Goal: Task Accomplishment & Management: Use online tool/utility

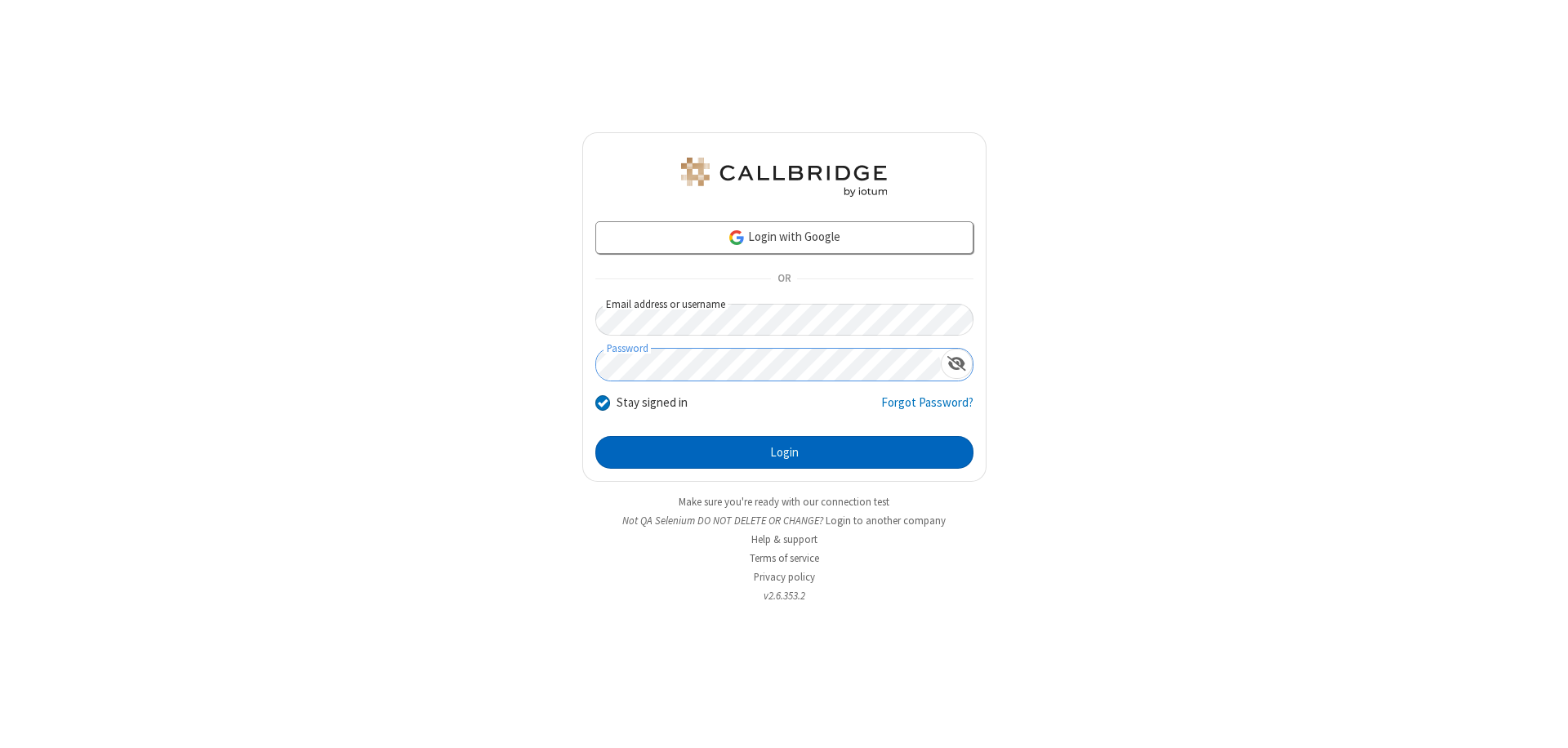
click at [784, 452] on button "Login" at bounding box center [784, 452] width 378 height 33
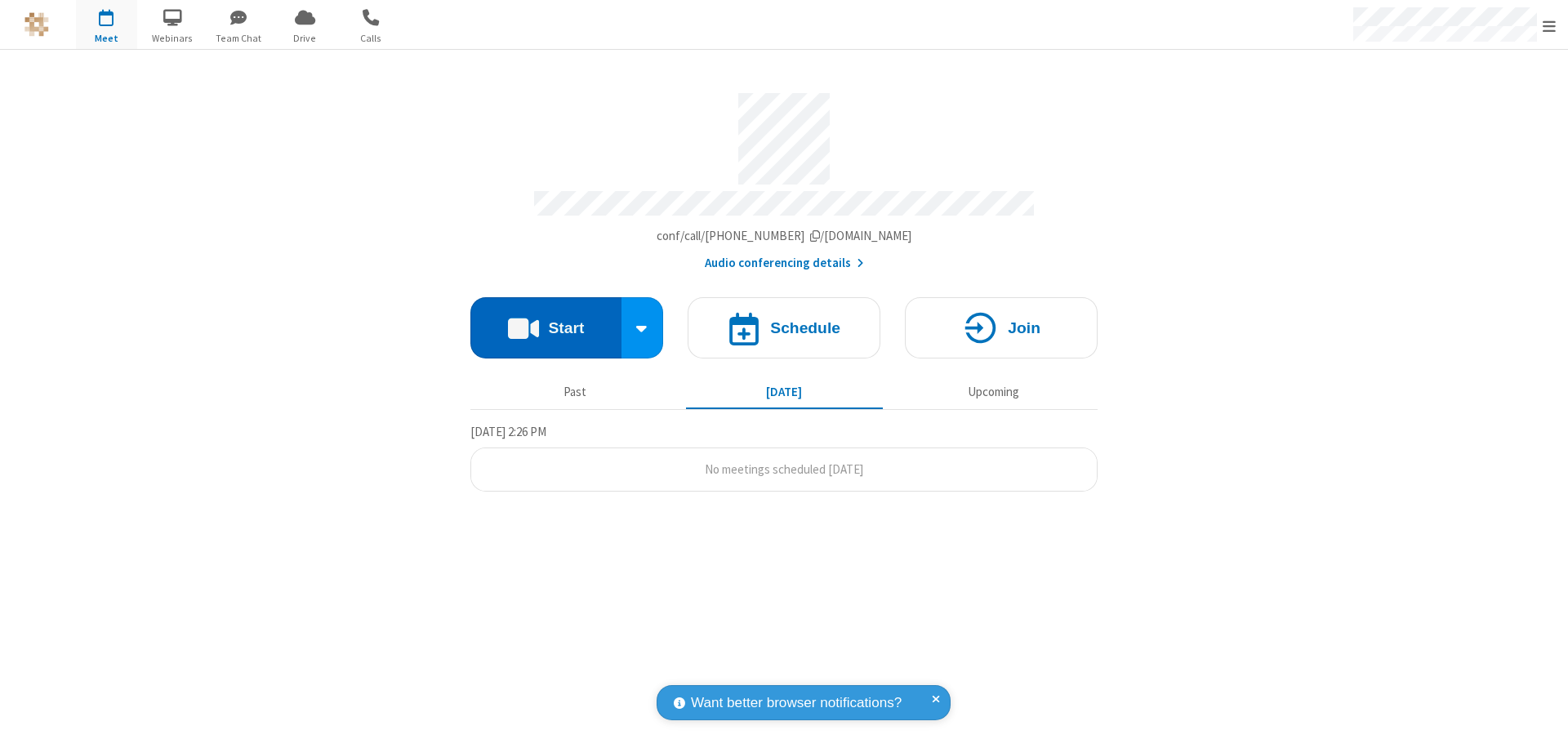
click at [546, 320] on button "Start" at bounding box center [546, 327] width 151 height 61
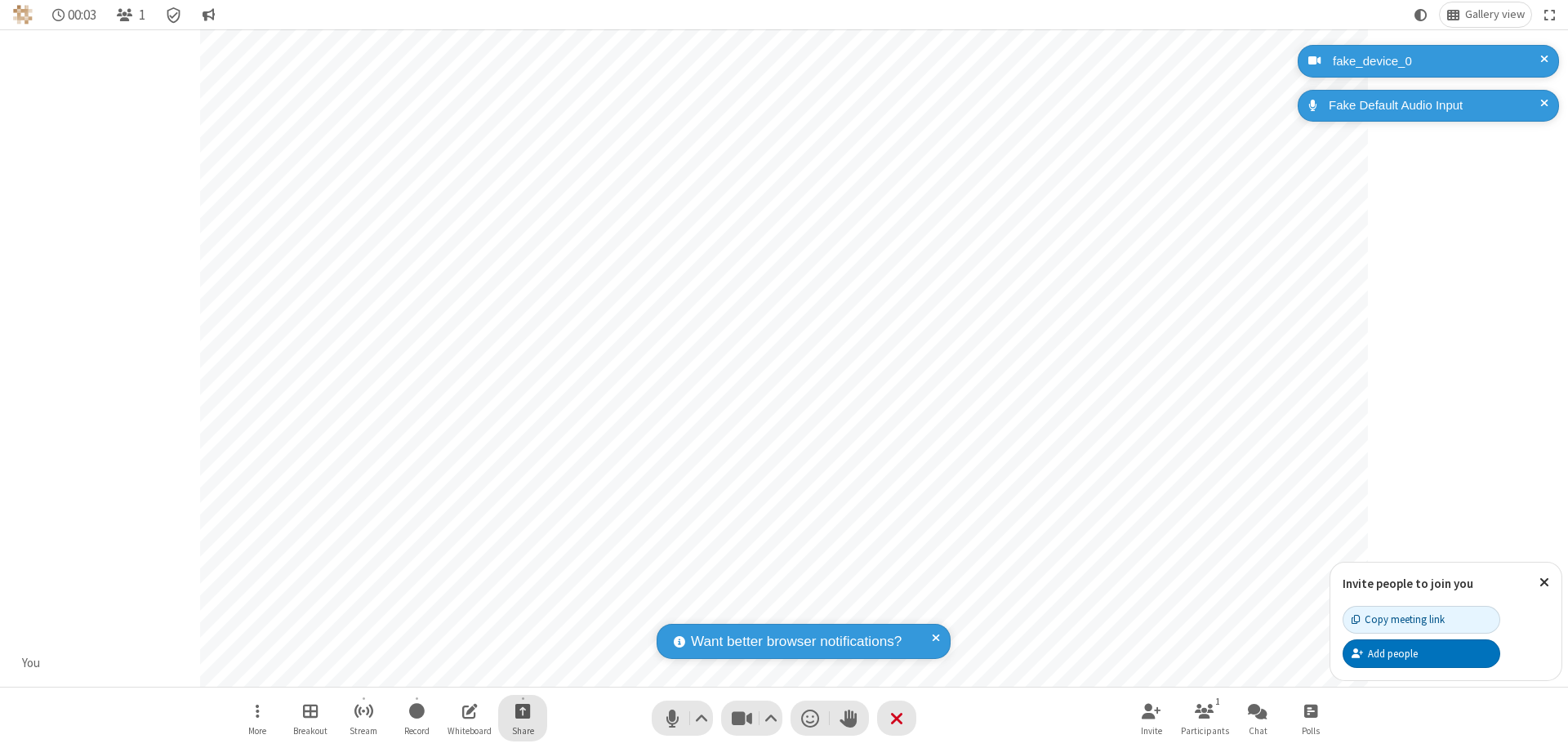
click at [523, 710] on span "Start sharing" at bounding box center [523, 709] width 15 height 20
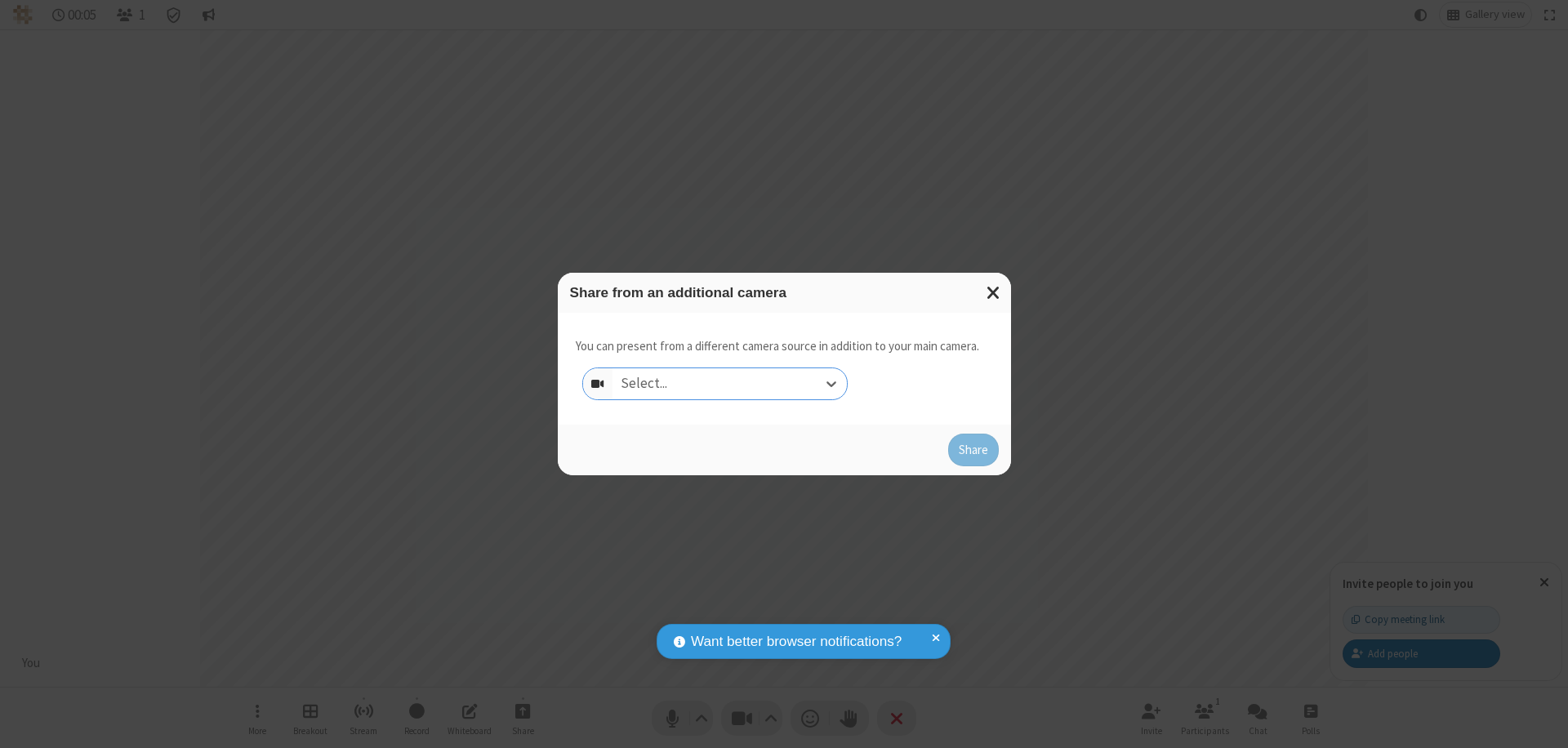
click at [729, 384] on div "Select..." at bounding box center [729, 384] width 234 height 31
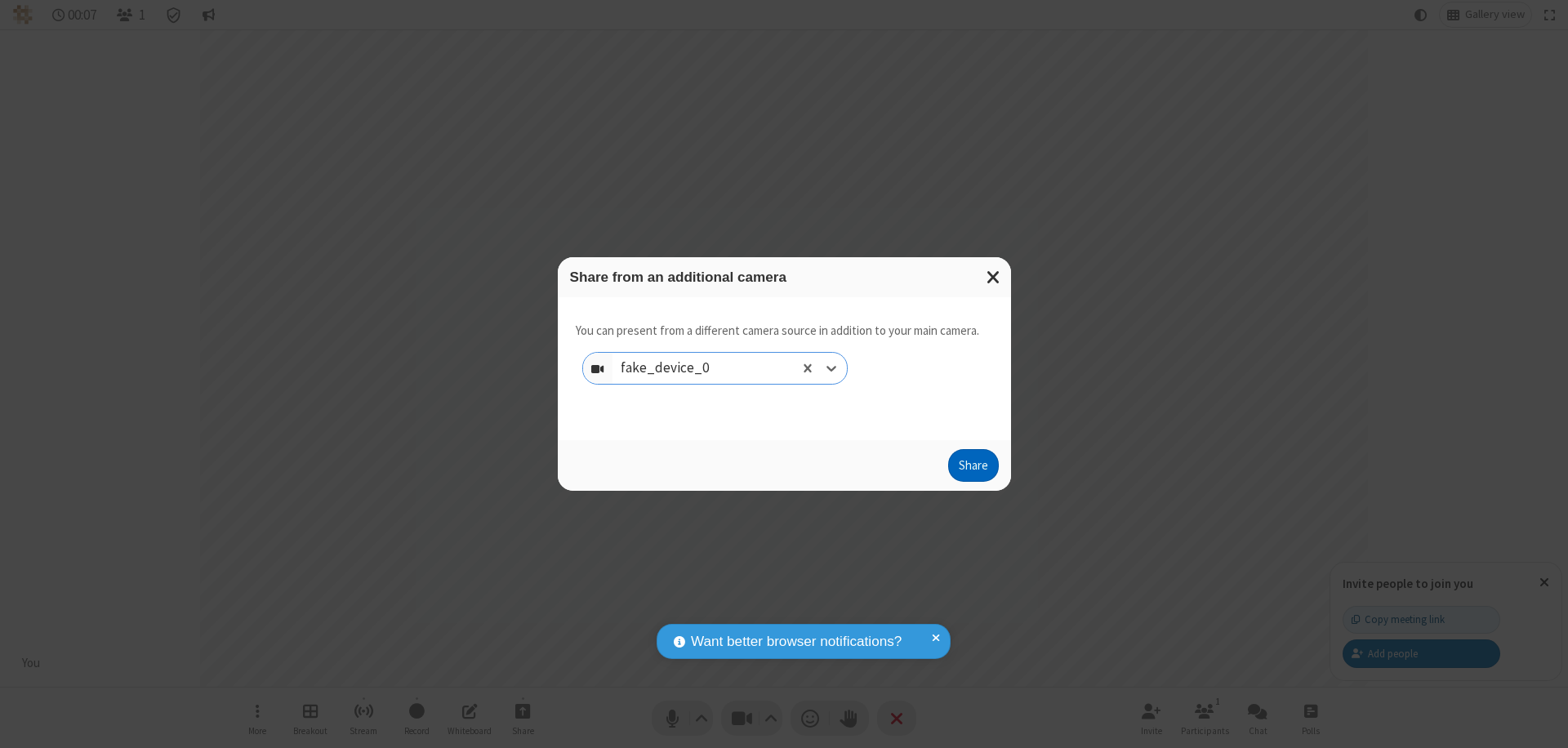
click at [972, 468] on button "Share" at bounding box center [973, 466] width 50 height 33
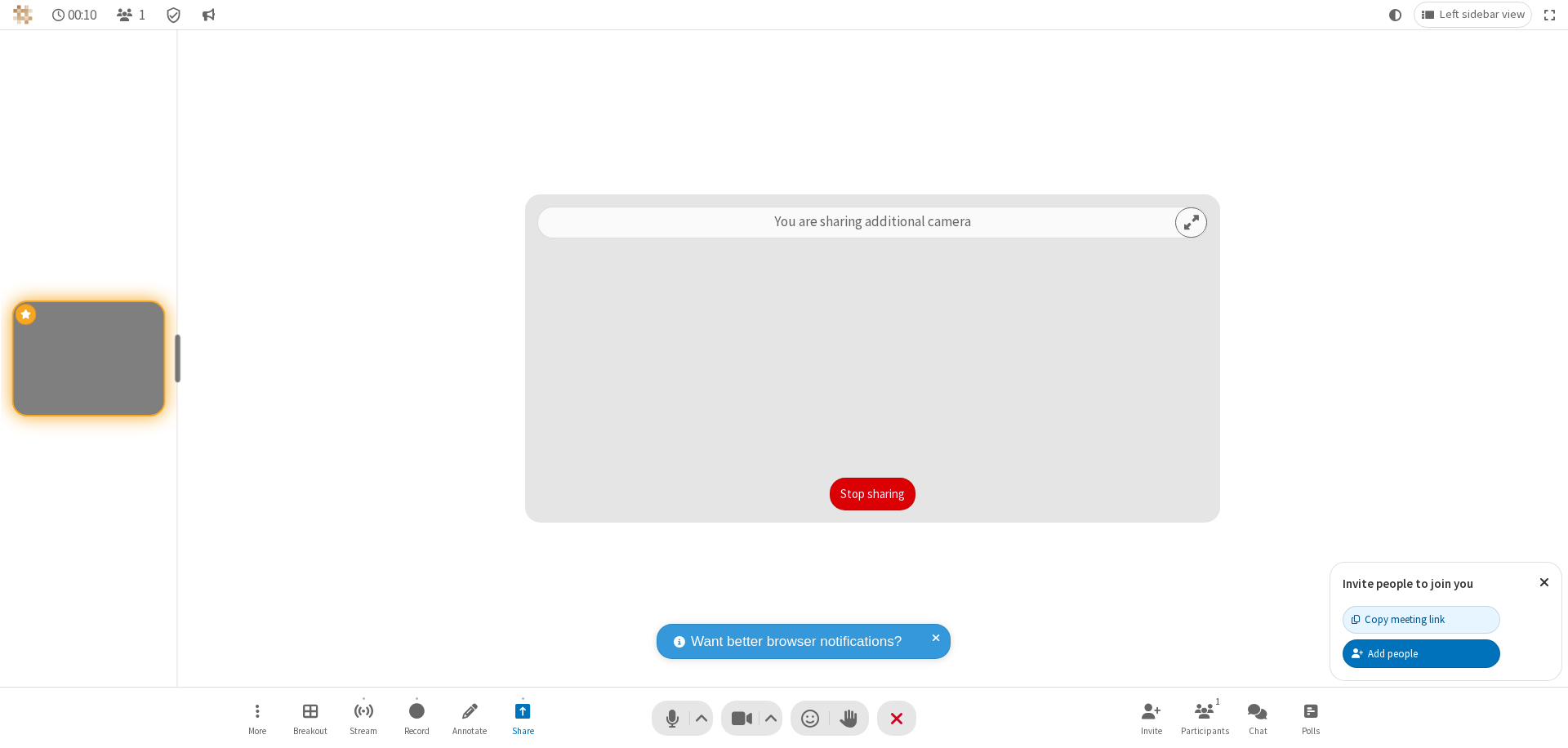
click at [872, 494] on button "Stop sharing" at bounding box center [872, 494] width 86 height 33
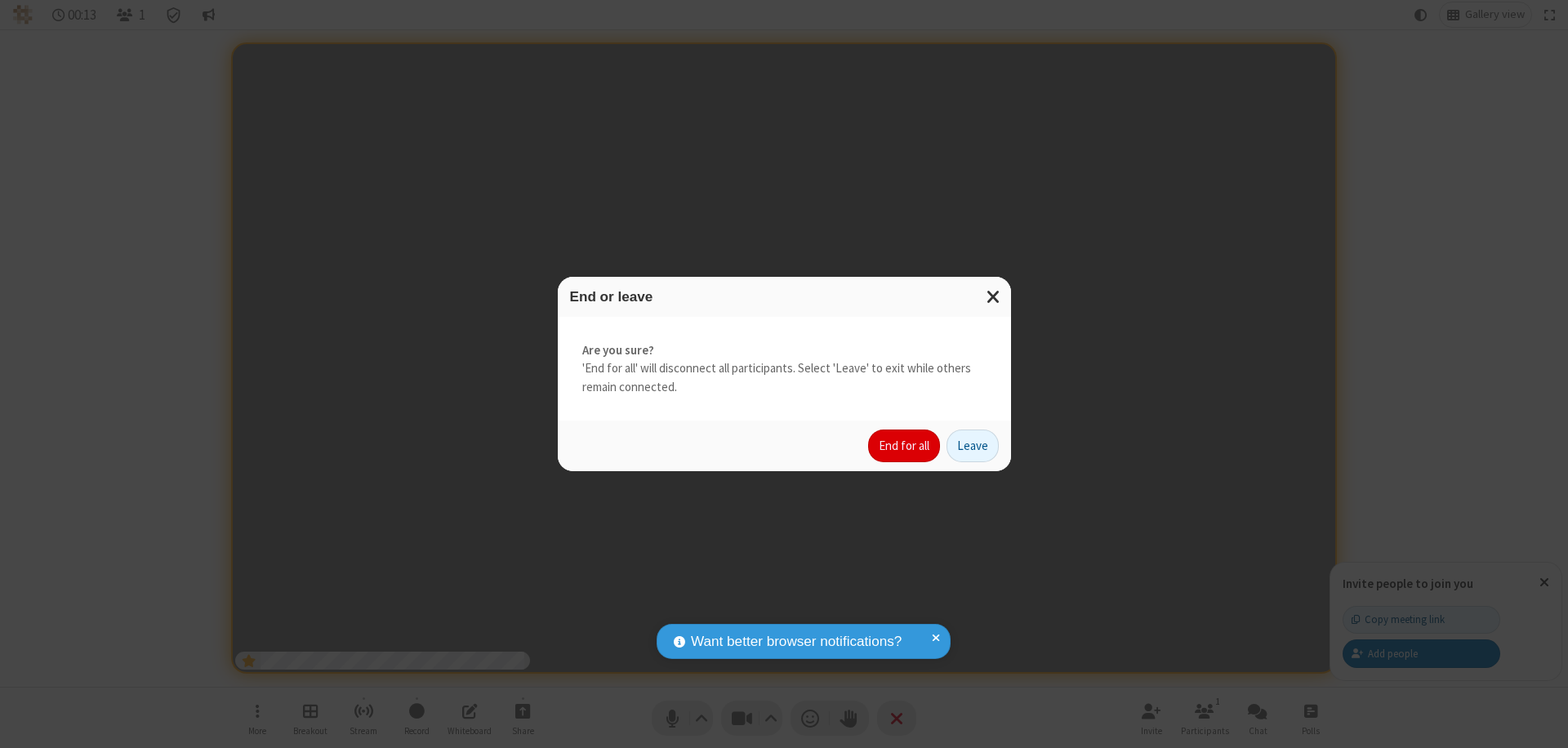
click at [905, 445] on button "End for all" at bounding box center [904, 445] width 72 height 33
